Goal: Check status: Check status

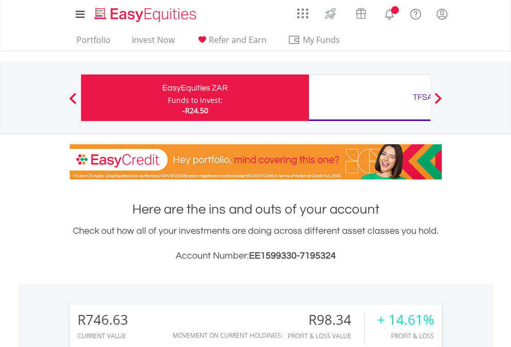
scroll to position [99, 162]
click at [168, 98] on div "Funds to invest:" at bounding box center [195, 100] width 55 height 10
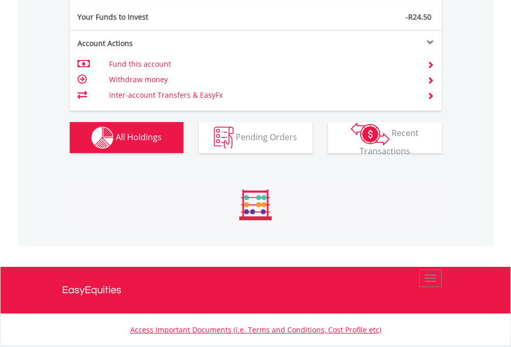
scroll to position [1150, 0]
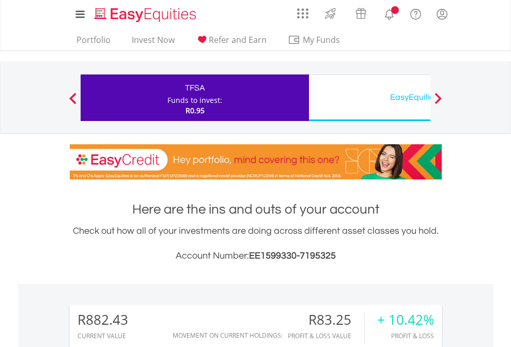
scroll to position [99, 162]
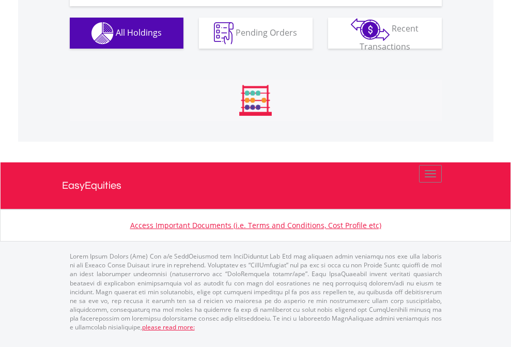
scroll to position [1150, 0]
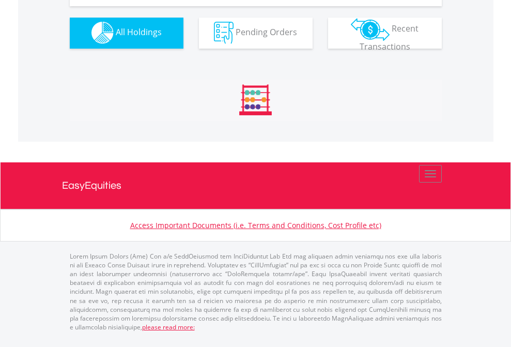
scroll to position [1024, 0]
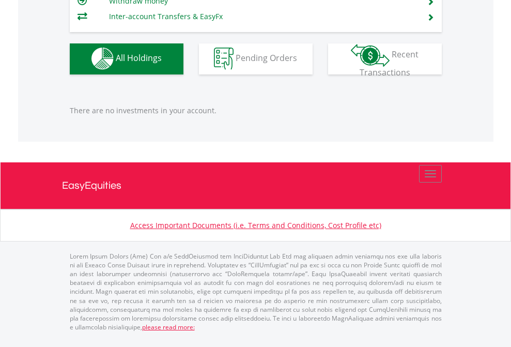
scroll to position [1024, 0]
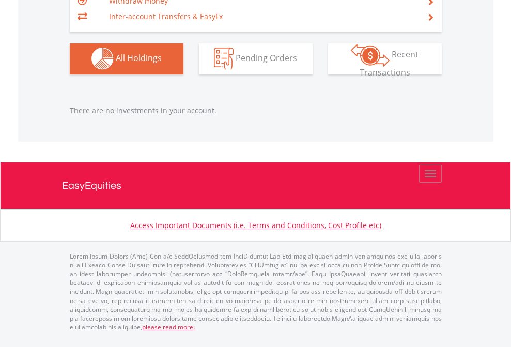
scroll to position [99, 162]
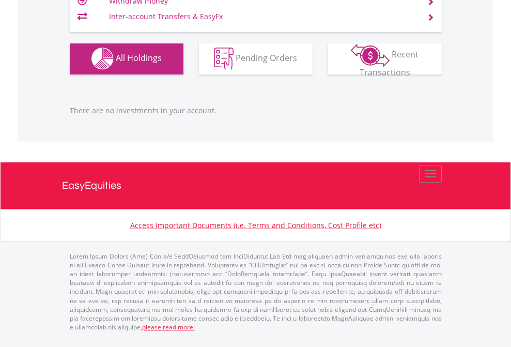
scroll to position [99, 162]
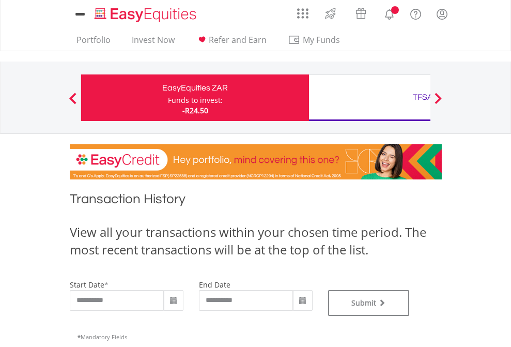
type input "**********"
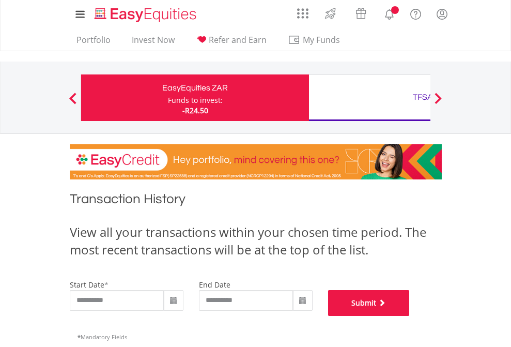
click at [410, 316] on button "Submit" at bounding box center [369, 303] width 82 height 26
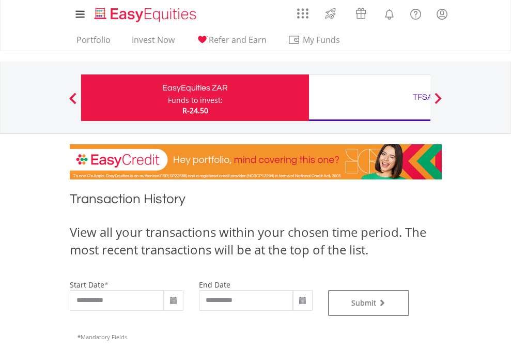
click at [370, 98] on div "TFSA" at bounding box center [423, 97] width 216 height 14
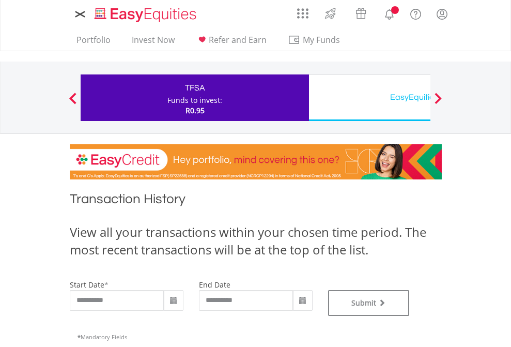
type input "**********"
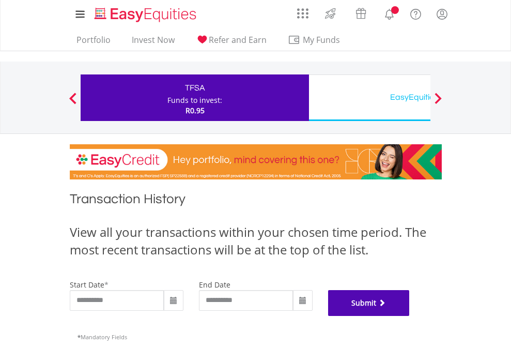
click at [410, 316] on button "Submit" at bounding box center [369, 303] width 82 height 26
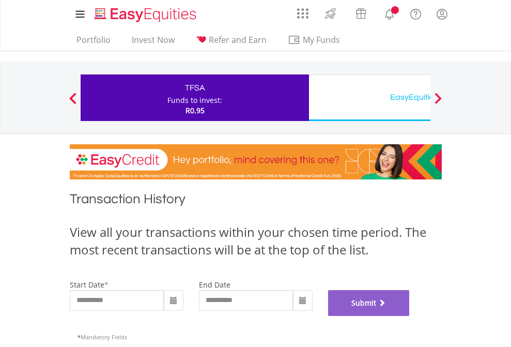
scroll to position [419, 0]
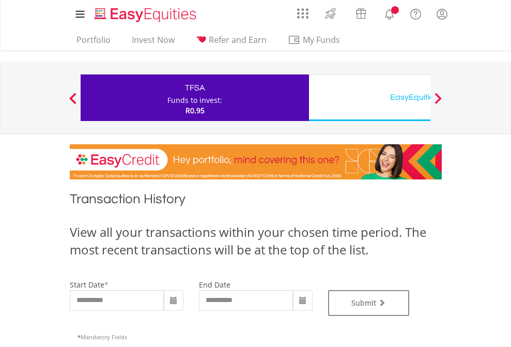
click at [370, 98] on div "EasyEquities USD" at bounding box center [423, 97] width 216 height 14
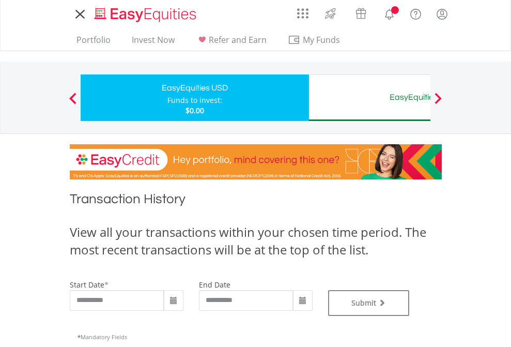
type input "**********"
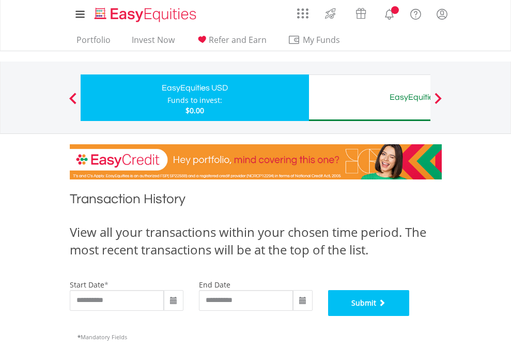
click at [410, 316] on button "Submit" at bounding box center [369, 303] width 82 height 26
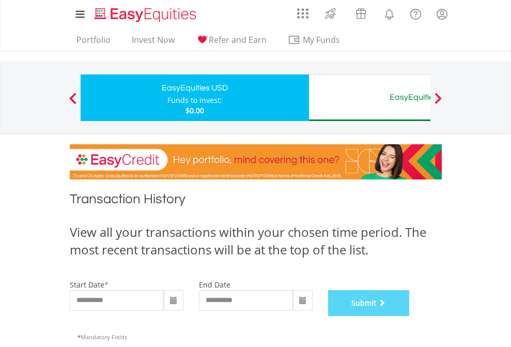
scroll to position [419, 0]
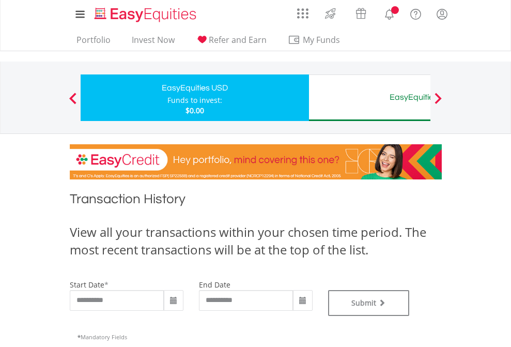
click at [370, 98] on div "EasyEquities AUD" at bounding box center [423, 97] width 216 height 14
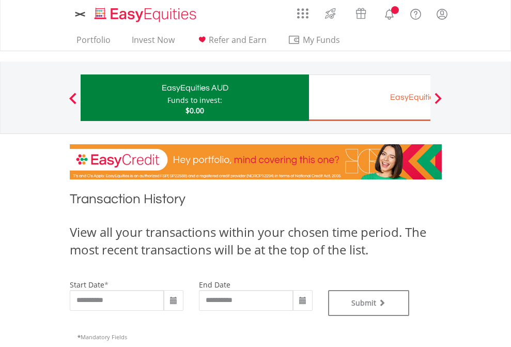
type input "**********"
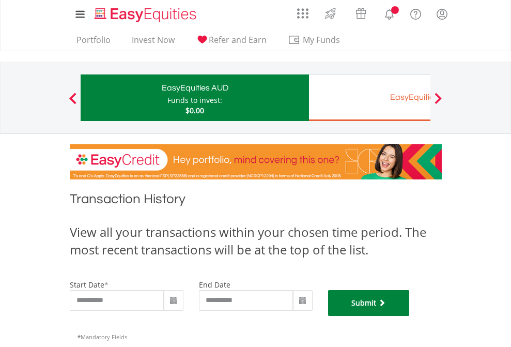
click at [410, 316] on button "Submit" at bounding box center [369, 303] width 82 height 26
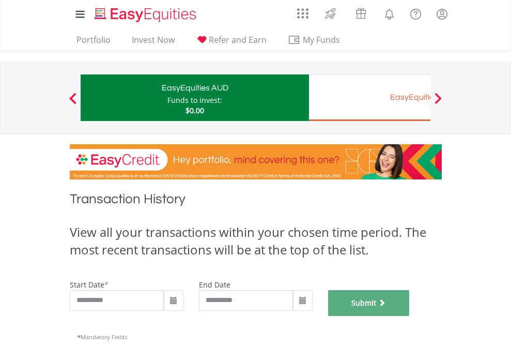
scroll to position [419, 0]
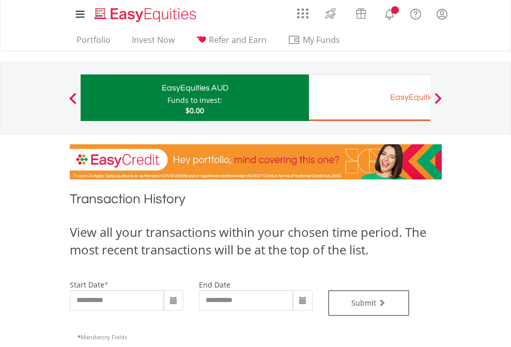
click at [370, 98] on div "EasyEquities EUR" at bounding box center [423, 97] width 216 height 14
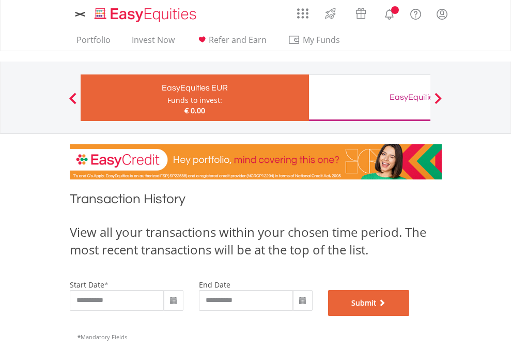
click at [410, 316] on button "Submit" at bounding box center [369, 303] width 82 height 26
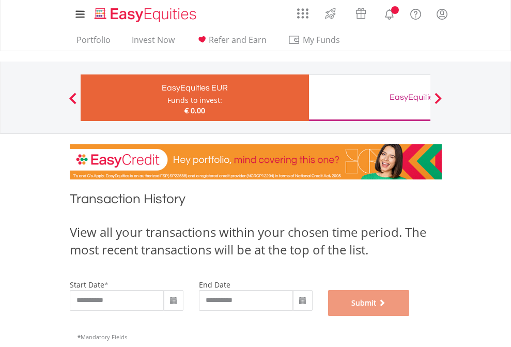
scroll to position [419, 0]
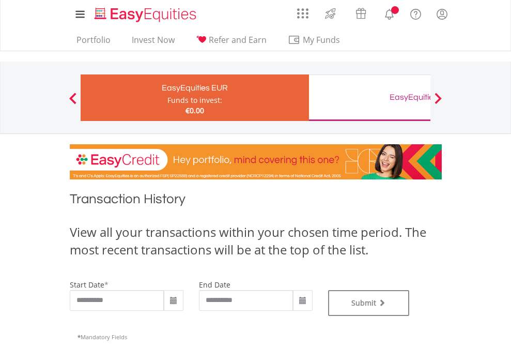
click at [370, 98] on div "EasyEquities GBP" at bounding box center [423, 97] width 216 height 14
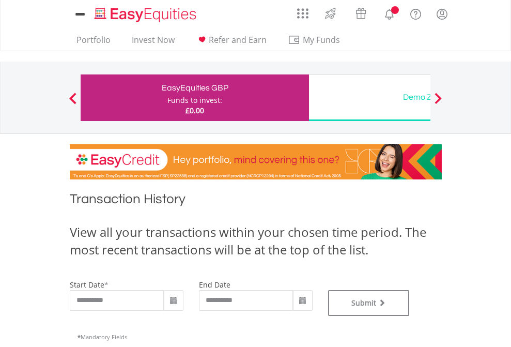
type input "**********"
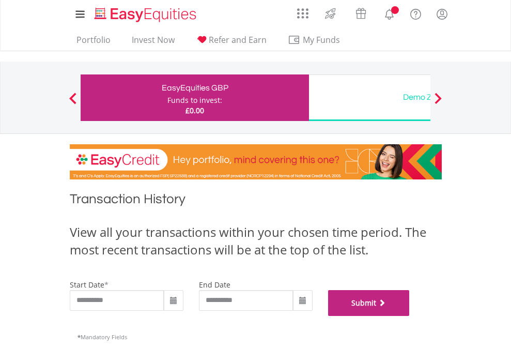
click at [410, 316] on button "Submit" at bounding box center [369, 303] width 82 height 26
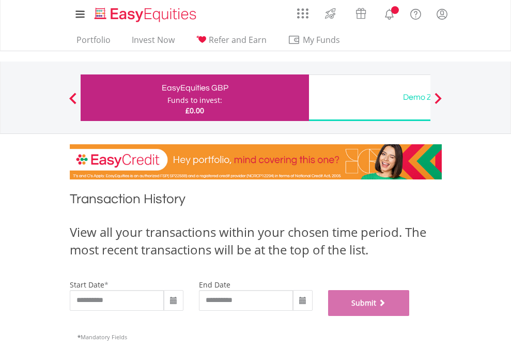
scroll to position [419, 0]
